Goal: Task Accomplishment & Management: Manage account settings

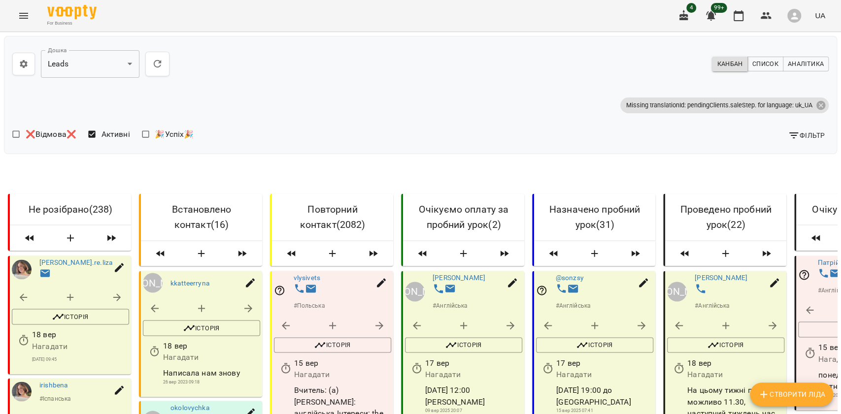
drag, startPoint x: 0, startPoint y: 0, endPoint x: 20, endPoint y: 12, distance: 23.4
click at [20, 12] on div "For Business 4 99+ UA" at bounding box center [420, 16] width 841 height 32
click at [20, 12] on icon "Menu" at bounding box center [24, 16] width 12 height 12
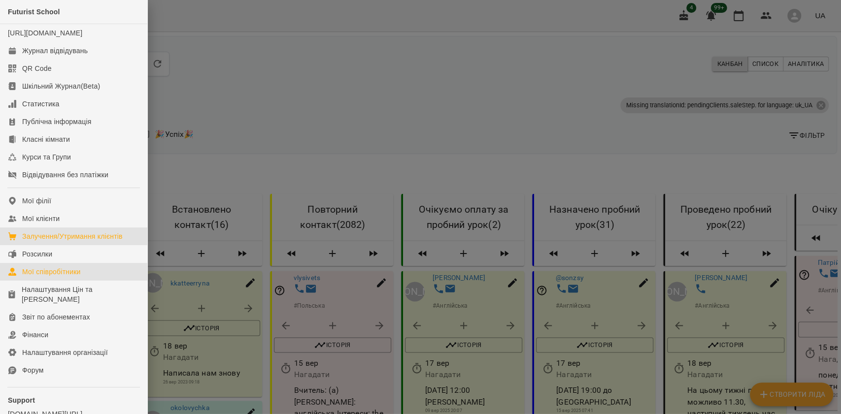
click at [34, 277] on div "Мої співробітники" at bounding box center [51, 272] width 59 height 10
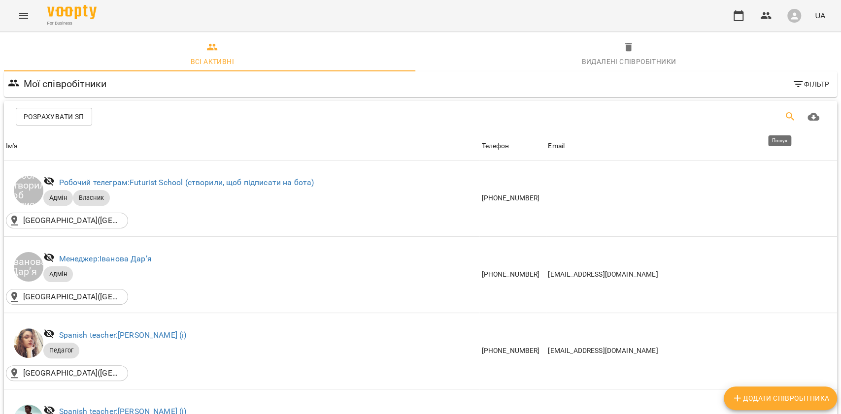
click at [778, 113] on button "Пошук" at bounding box center [790, 117] width 24 height 24
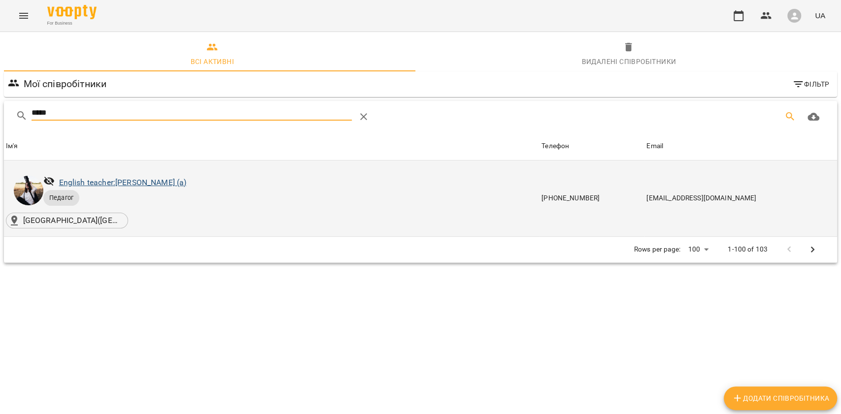
type input "*****"
click at [187, 183] on link "English teacher: Корнєва Марина Володимирівна (а)" at bounding box center [123, 182] width 128 height 9
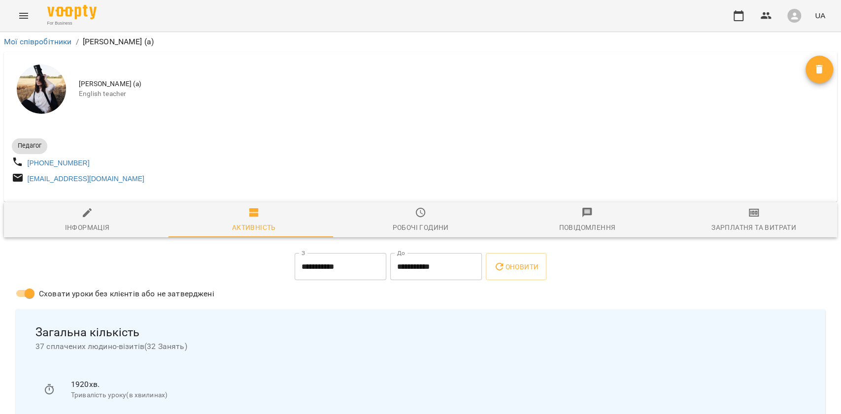
click at [147, 169] on div "+380681547282" at bounding box center [215, 163] width 411 height 18
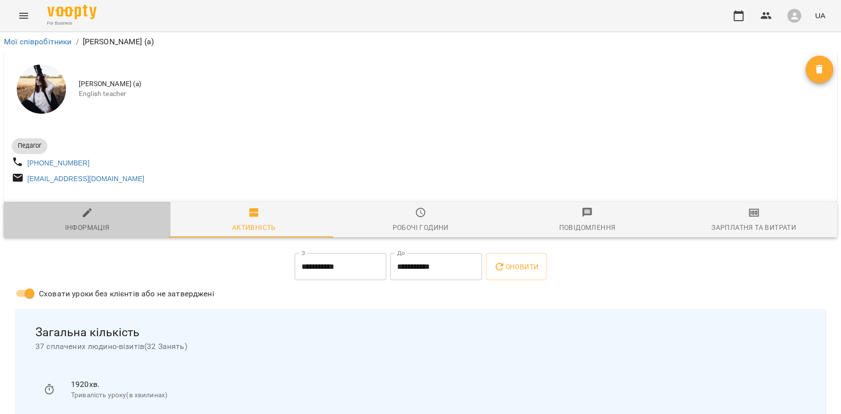
click at [114, 219] on span "Інформація" at bounding box center [87, 220] width 155 height 27
select select "**"
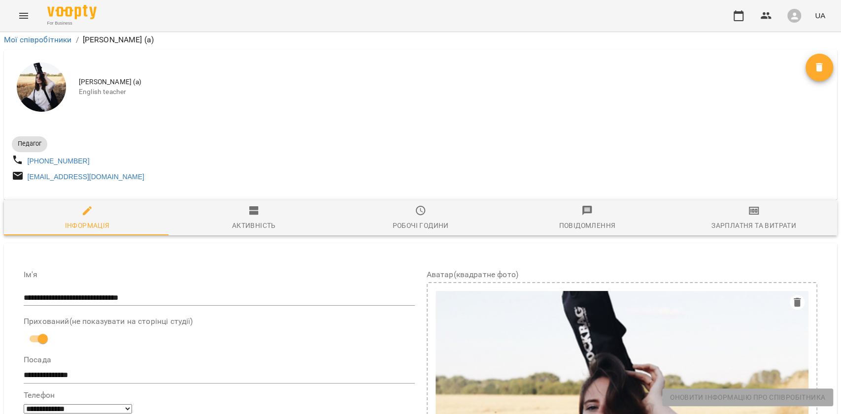
scroll to position [394, 0]
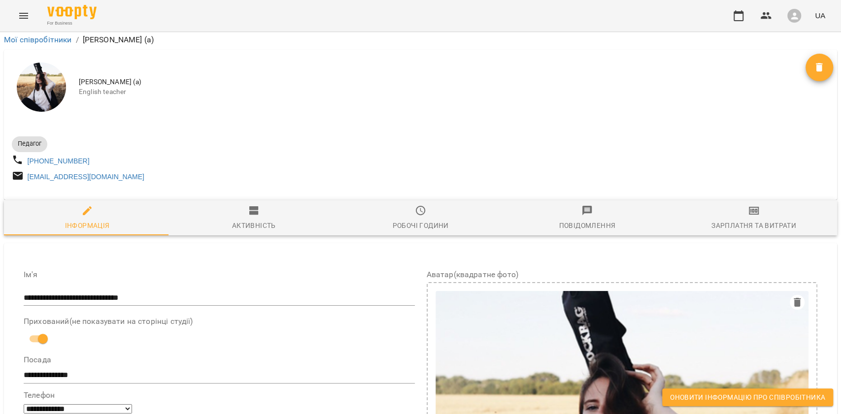
scroll to position [665, 0]
click at [754, 400] on span "Оновити інформацію про співробітника" at bounding box center [747, 398] width 155 height 12
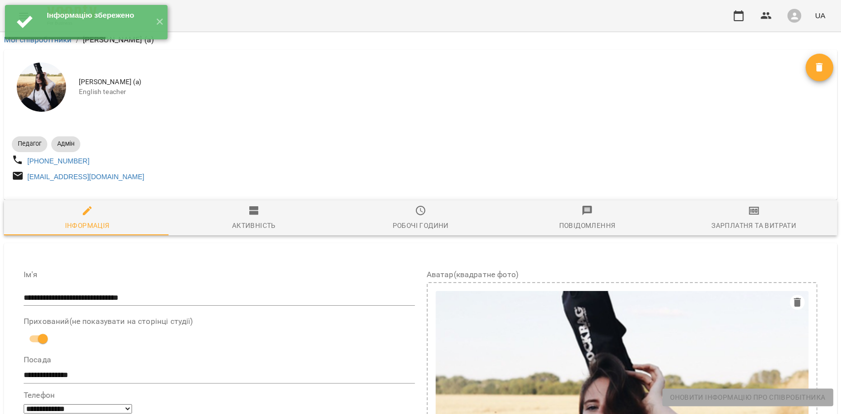
scroll to position [0, 0]
